Goal: Task Accomplishment & Management: Complete application form

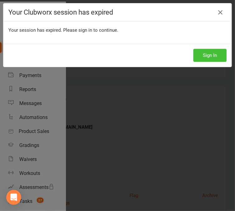
click at [203, 53] on button "Sign In" at bounding box center [209, 55] width 33 height 13
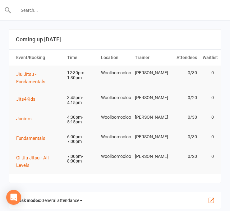
click at [65, 8] on input "text" at bounding box center [115, 10] width 208 height 9
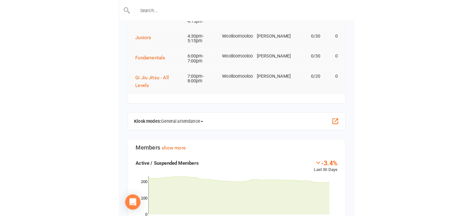
scroll to position [82, 0]
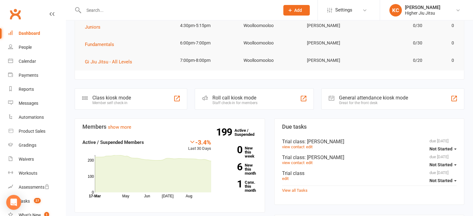
click at [114, 10] on input "text" at bounding box center [178, 10] width 193 height 9
paste input "[EMAIL_ADDRESS][PERSON_NAME][DOMAIN_NAME]"
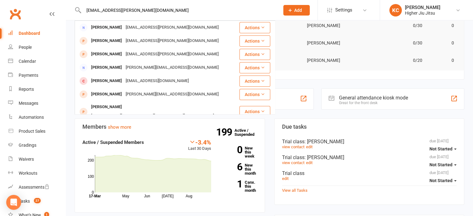
type input "[EMAIL_ADDRESS][PERSON_NAME][DOMAIN_NAME]"
click at [125, 24] on div "[EMAIL_ADDRESS][PERSON_NAME][DOMAIN_NAME]" at bounding box center [172, 27] width 97 height 9
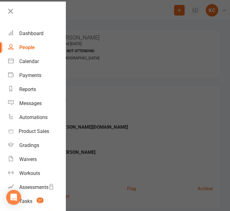
click at [88, 109] on div at bounding box center [115, 105] width 230 height 211
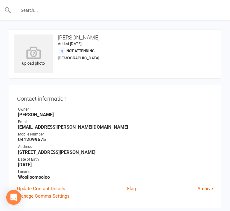
click at [58, 13] on input "text" at bounding box center [115, 10] width 208 height 9
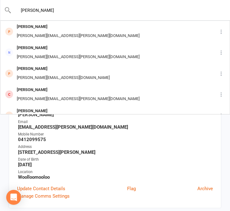
type input "[PERSON_NAME]"
click at [66, 10] on input "[PERSON_NAME]" at bounding box center [115, 10] width 208 height 9
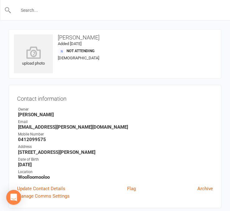
paste input "[EMAIL_ADDRESS][DOMAIN_NAME]"
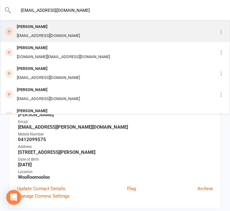
type input "[EMAIL_ADDRESS][DOMAIN_NAME]"
click at [70, 27] on div "[PERSON_NAME]" at bounding box center [48, 26] width 67 height 9
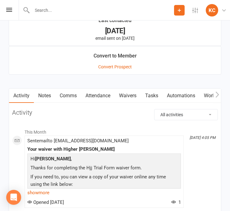
scroll to position [584, 0]
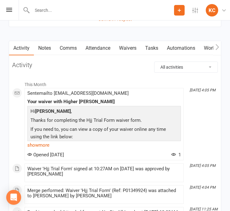
click at [72, 43] on link "Comms" at bounding box center [68, 48] width 26 height 14
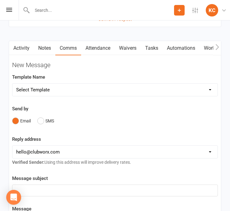
click at [64, 92] on select "Select Template [Email] Let's Reconnect! [Email] Still Interested? [Email] Stil…" at bounding box center [114, 90] width 205 height 12
click at [73, 155] on select "[EMAIL_ADDRESS][DOMAIN_NAME] [PERSON_NAME][EMAIL_ADDRESS][DOMAIN_NAME] [PERSON_…" at bounding box center [114, 152] width 205 height 12
select select "1"
click at [12, 146] on select "[EMAIL_ADDRESS][DOMAIN_NAME] [PERSON_NAME][EMAIL_ADDRESS][DOMAIN_NAME] [PERSON_…" at bounding box center [114, 152] width 205 height 12
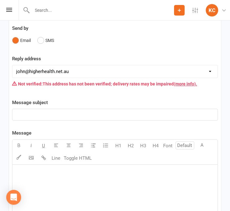
scroll to position [665, 0]
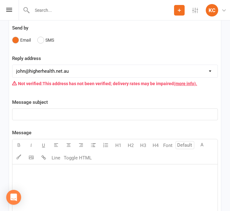
click at [34, 183] on div "﻿" at bounding box center [114, 210] width 205 height 93
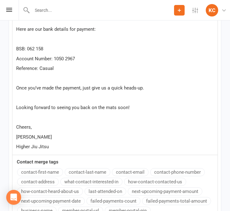
scroll to position [853, 0]
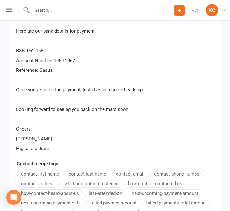
click at [91, 89] on span "Once you’ve made the payment, just give us a quick heads-up." at bounding box center [80, 90] width 128 height 6
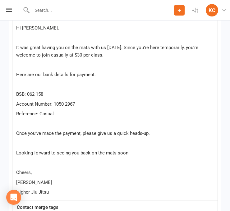
scroll to position [809, 0]
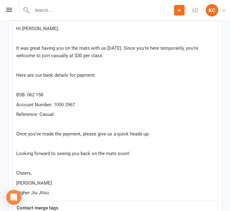
click at [34, 85] on p "﻿" at bounding box center [115, 84] width 198 height 7
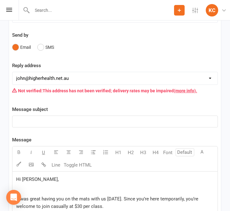
scroll to position [658, 0]
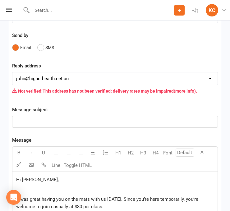
click at [43, 124] on p "﻿" at bounding box center [115, 121] width 198 height 7
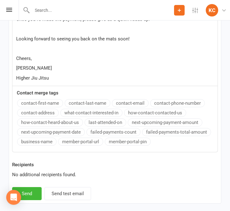
scroll to position [938, 0]
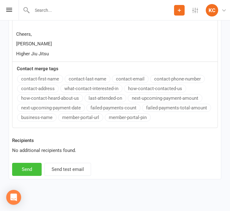
click at [33, 169] on button "Send" at bounding box center [27, 169] width 30 height 13
select select "0"
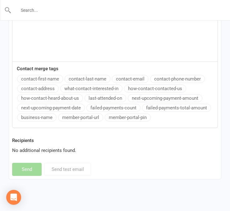
click at [61, 12] on input "text" at bounding box center [115, 10] width 208 height 9
paste input "[PERSON_NAME][EMAIL_ADDRESS][DOMAIN_NAME]"
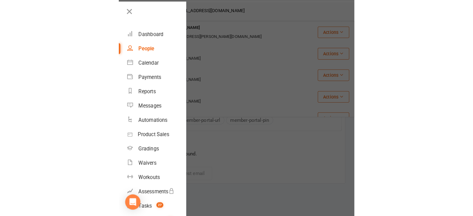
scroll to position [325, 0]
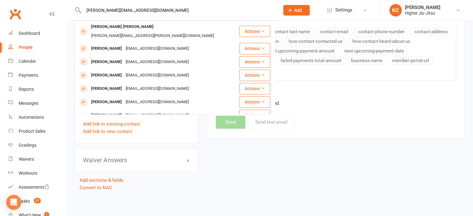
type input "[PERSON_NAME][EMAIL_ADDRESS][DOMAIN_NAME]"
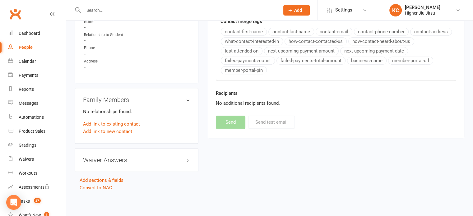
click at [234, 10] on button "Add" at bounding box center [296, 10] width 26 height 11
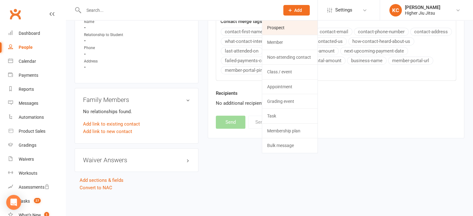
click at [234, 26] on link "Prospect" at bounding box center [289, 28] width 55 height 14
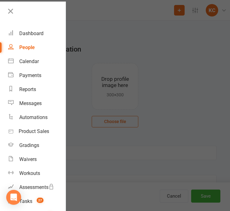
click at [88, 84] on div at bounding box center [115, 105] width 230 height 211
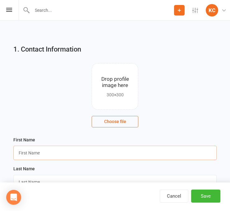
click at [38, 152] on input "text" at bounding box center [114, 153] width 203 height 14
type input "[PERSON_NAME]"
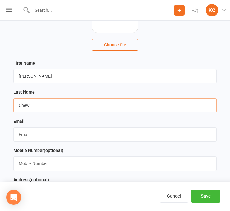
scroll to position [78, 0]
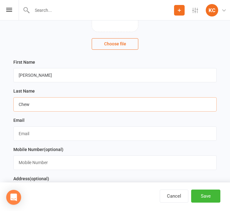
type input "Chew"
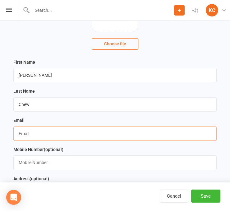
click at [29, 133] on input "text" at bounding box center [114, 133] width 203 height 14
paste input "[PERSON_NAME][EMAIL_ADDRESS][DOMAIN_NAME]"
type input "[PERSON_NAME][EMAIL_ADDRESS][DOMAIN_NAME]"
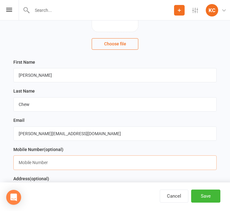
click at [40, 163] on input "text" at bounding box center [114, 162] width 203 height 14
paste input "0402 514 539"
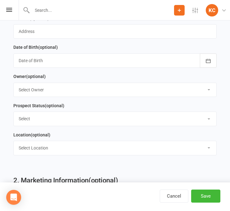
scroll to position [238, 0]
type input "0402 514 539"
click at [44, 90] on select "Select Owner [PERSON_NAME] [PERSON_NAME] [PERSON_NAME] [PERSON_NAME] [PERSON_NA…" at bounding box center [115, 90] width 203 height 14
select select "0"
click at [14, 83] on select "Select Owner [PERSON_NAME] [PERSON_NAME] [PERSON_NAME] [PERSON_NAME] [PERSON_NA…" at bounding box center [115, 90] width 203 height 14
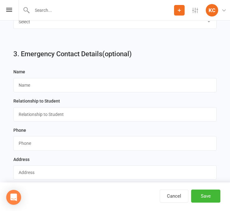
scroll to position [501, 0]
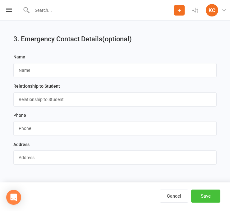
click at [203, 194] on button "Save" at bounding box center [205, 196] width 29 height 13
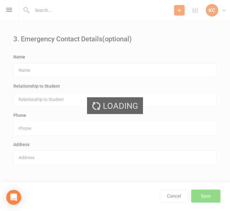
scroll to position [0, 0]
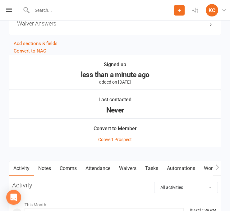
scroll to position [504, 0]
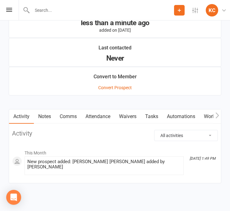
click at [71, 114] on link "Comms" at bounding box center [68, 116] width 26 height 14
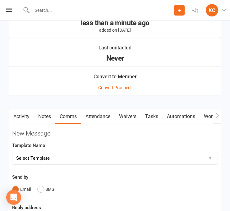
click at [67, 156] on select "Select Template [Email] Let's Reconnect! [Email] Still Interested? [Email] Stil…" at bounding box center [114, 158] width 205 height 12
select select "21"
click at [12, 152] on select "Select Template [Email] Let's Reconnect! [Email] Still Interested? [Email] Stil…" at bounding box center [114, 158] width 205 height 12
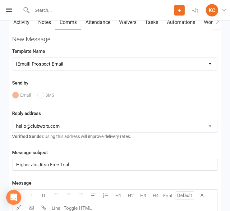
scroll to position [598, 0]
click at [42, 127] on select "[EMAIL_ADDRESS][DOMAIN_NAME] [PERSON_NAME][EMAIL_ADDRESS][DOMAIN_NAME] [PERSON_…" at bounding box center [114, 126] width 205 height 12
select select "1"
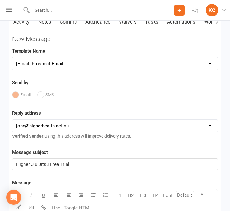
click at [12, 120] on select "[EMAIL_ADDRESS][DOMAIN_NAME] [PERSON_NAME][EMAIL_ADDRESS][DOMAIN_NAME] [PERSON_…" at bounding box center [114, 126] width 205 height 12
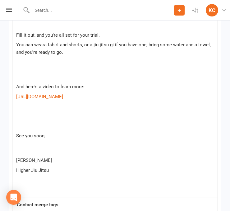
scroll to position [848, 0]
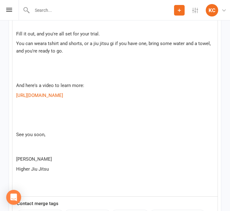
click at [24, 147] on p "See you soon," at bounding box center [115, 142] width 198 height 22
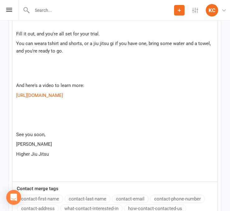
click at [18, 121] on p at bounding box center [115, 124] width 198 height 7
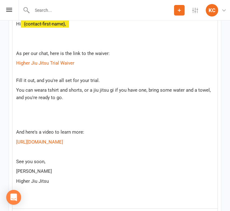
scroll to position [801, 0]
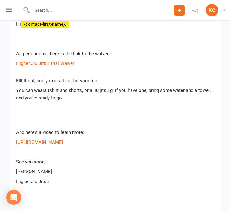
click at [22, 123] on p at bounding box center [115, 122] width 198 height 7
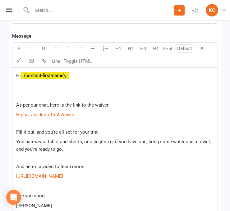
scroll to position [747, 0]
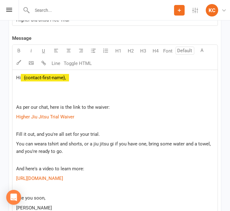
click at [19, 98] on p at bounding box center [115, 97] width 198 height 7
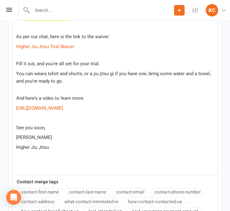
scroll to position [921, 0]
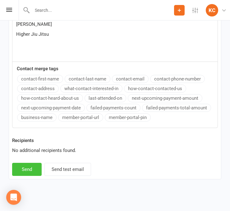
click at [24, 174] on button "Send" at bounding box center [27, 169] width 30 height 13
select select
select select "0"
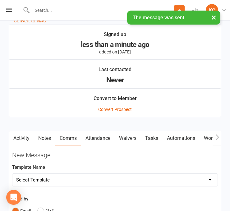
scroll to position [482, 0]
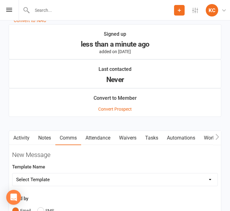
click at [45, 135] on link "Notes" at bounding box center [44, 138] width 21 height 14
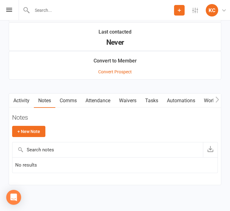
scroll to position [520, 0]
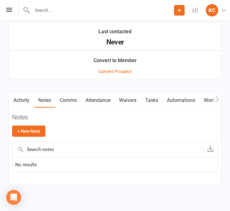
click at [93, 101] on link "Attendance" at bounding box center [98, 100] width 34 height 14
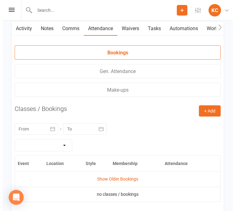
scroll to position [593, 0]
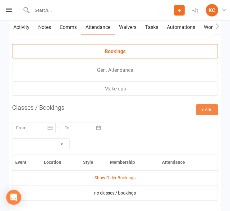
click at [200, 108] on button "+ Add" at bounding box center [207, 109] width 22 height 11
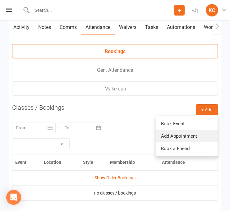
click at [185, 135] on link "Add Appointment" at bounding box center [187, 136] width 62 height 12
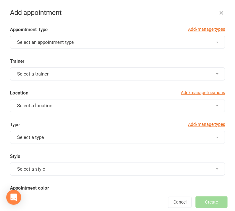
click at [88, 42] on button "Select an appointment type" at bounding box center [117, 42] width 215 height 13
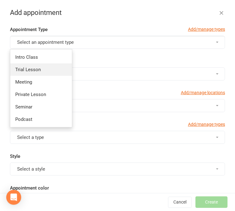
click at [51, 68] on link "Trial Lesson" at bounding box center [41, 69] width 62 height 12
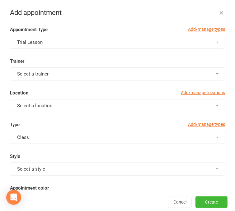
click at [51, 68] on button "Select a trainer" at bounding box center [117, 73] width 215 height 13
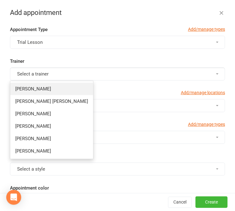
click at [51, 87] on link "[PERSON_NAME]" at bounding box center [51, 89] width 83 height 12
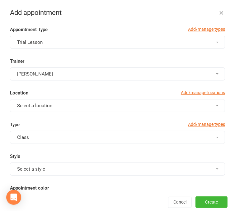
click at [47, 106] on span "Select a location" at bounding box center [34, 106] width 35 height 6
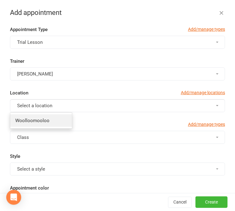
click at [46, 116] on link "Woolloomooloo" at bounding box center [41, 120] width 62 height 12
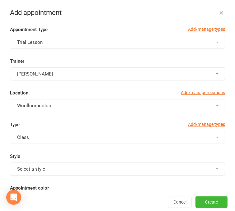
click at [41, 138] on button "Class" at bounding box center [117, 137] width 215 height 13
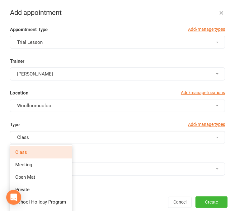
click at [41, 138] on button "Class" at bounding box center [117, 137] width 215 height 13
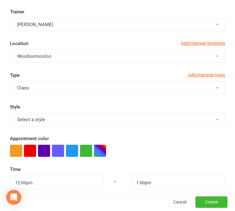
scroll to position [50, 0]
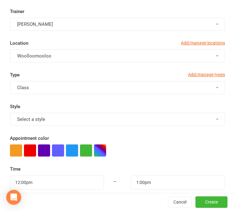
click at [32, 114] on button "Select a style" at bounding box center [117, 119] width 215 height 13
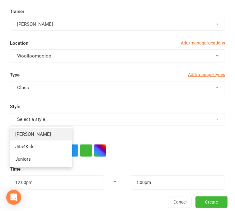
click at [32, 131] on span "[PERSON_NAME]" at bounding box center [33, 134] width 36 height 6
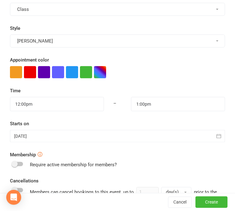
scroll to position [131, 0]
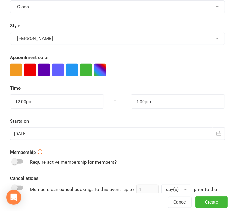
click at [39, 132] on div at bounding box center [117, 133] width 215 height 12
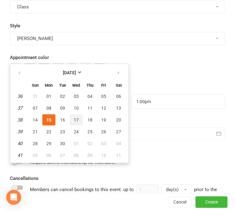
click at [70, 120] on button "17" at bounding box center [76, 119] width 13 height 11
type input "[DATE]"
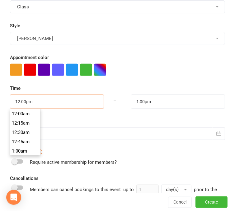
click at [56, 103] on input "12:00pm" at bounding box center [57, 101] width 94 height 14
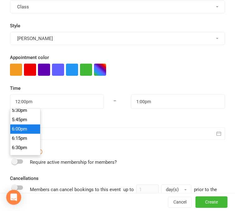
type input "6:00pm"
type input "7:00pm"
click at [24, 131] on li "6:00pm" at bounding box center [25, 129] width 30 height 9
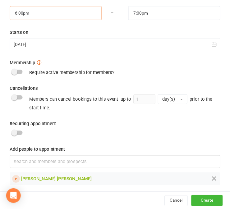
scroll to position [222, 0]
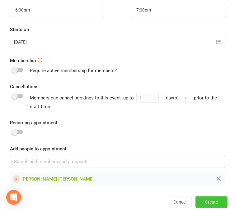
click at [206, 200] on button "Create" at bounding box center [211, 202] width 32 height 11
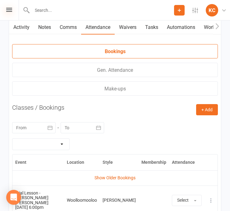
click at [11, 8] on icon at bounding box center [9, 10] width 6 height 4
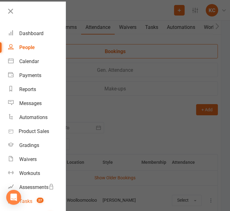
click at [36, 197] on link "Tasks 27" at bounding box center [36, 201] width 57 height 14
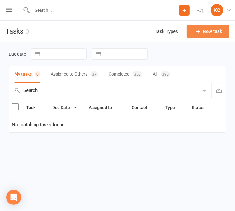
click at [204, 33] on button "New task" at bounding box center [207, 31] width 43 height 13
select select "50555"
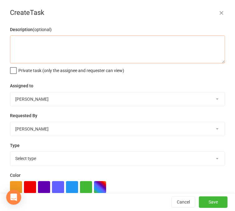
click at [73, 57] on textarea at bounding box center [117, 49] width 215 height 28
type textarea "Trial Class at 6PM Complete beginner"
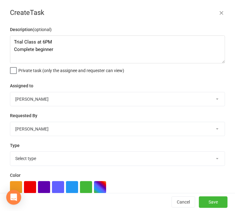
click at [58, 102] on select "[PERSON_NAME] [PERSON_NAME] [PERSON_NAME] [PERSON_NAME] [PERSON_NAME] [PERSON_N…" at bounding box center [117, 99] width 214 height 14
select select "2216"
click at [10, 92] on select "[PERSON_NAME] [PERSON_NAME] [PERSON_NAME] [PERSON_NAME] [PERSON_NAME] [PERSON_N…" at bounding box center [117, 99] width 214 height 14
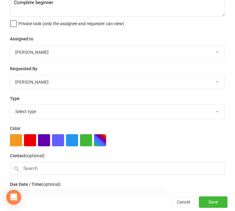
scroll to position [47, 0]
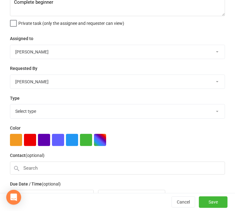
click at [48, 112] on select "Select type Birthday E-mail Follow up Meeting Phone call Private class To do Tr…" at bounding box center [117, 111] width 214 height 14
select select "28165"
click at [10, 104] on select "Select type Birthday E-mail Follow up Meeting Phone call Private class To do Tr…" at bounding box center [117, 111] width 214 height 14
click at [47, 35] on div "Assigned to [PERSON_NAME] [PERSON_NAME] [PERSON_NAME] [PERSON_NAME] [PERSON_NAM…" at bounding box center [117, 47] width 215 height 24
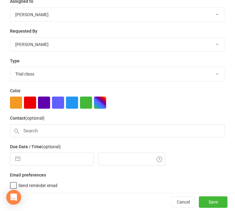
scroll to position [94, 0]
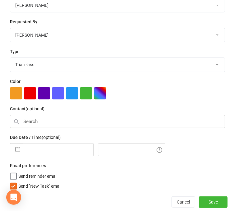
click at [14, 183] on label "Send "New Task" email" at bounding box center [35, 184] width 51 height 6
click at [14, 181] on input "Send "New Task" email" at bounding box center [35, 181] width 51 height 0
click at [14, 177] on label "Send reminder email" at bounding box center [33, 175] width 47 height 6
click at [14, 172] on input "Send reminder email" at bounding box center [33, 172] width 47 height 0
select select "7"
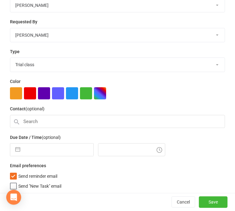
select select "2025"
select select "8"
select select "2025"
select select "9"
select select "2025"
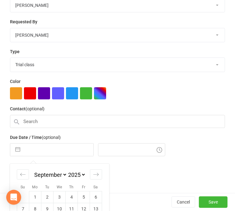
click at [35, 149] on input "text" at bounding box center [58, 150] width 70 height 12
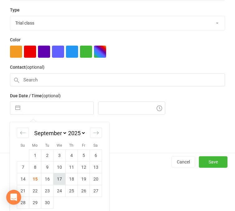
click at [61, 178] on td "17" at bounding box center [59, 179] width 12 height 12
type input "[DATE]"
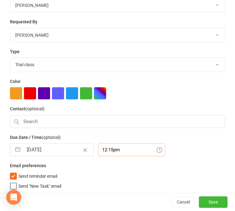
scroll to position [100, 0]
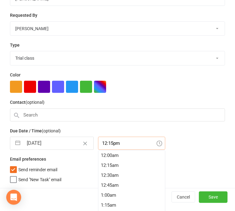
click at [108, 150] on div "12:15pm 12:00am 12:15am 12:30am 12:45am 1:00am 1:15am 1:30am 1:45am 2:00am 2:15…" at bounding box center [131, 143] width 67 height 13
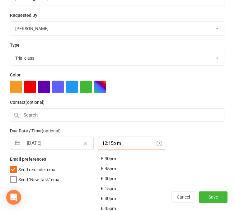
click at [104, 180] on div "6:00pm" at bounding box center [131, 179] width 67 height 10
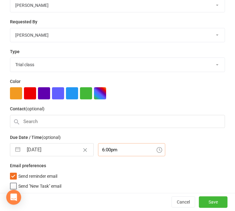
type input "6:00pm"
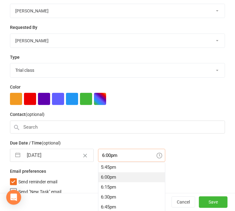
scroll to position [100, 0]
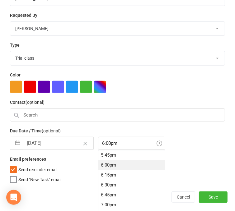
click at [174, 147] on div "[DATE] Navigate forward to interact with the calendar and select a date. Press …" at bounding box center [117, 143] width 215 height 13
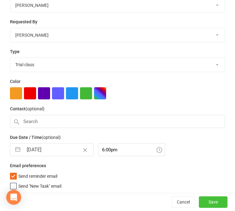
click at [201, 202] on button "Save" at bounding box center [213, 202] width 29 height 11
